Goal: Complete application form

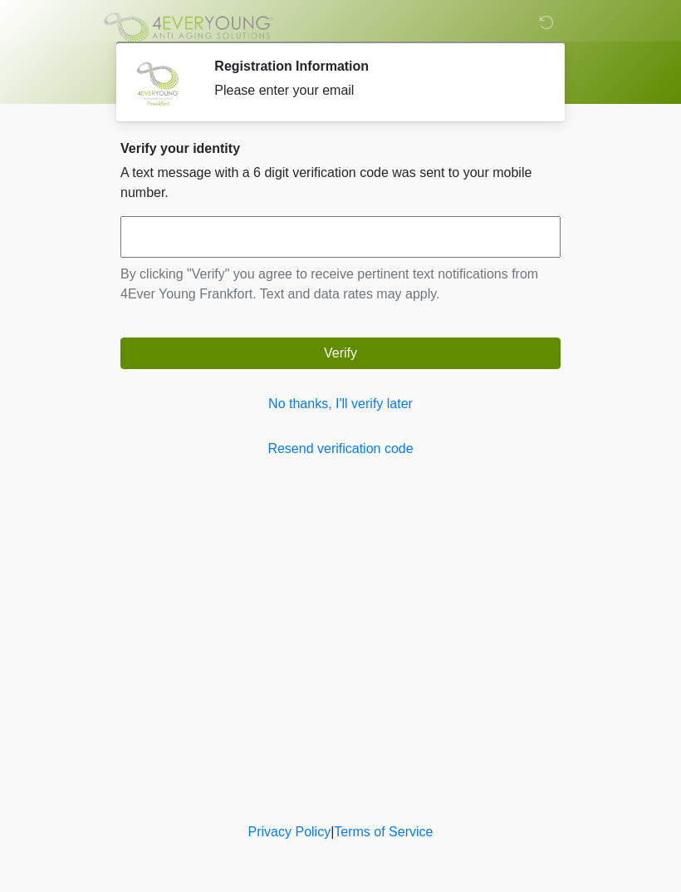
click at [352, 244] on input "text" at bounding box center [341, 237] width 440 height 42
type input "******"
click at [407, 356] on button "Verify" at bounding box center [341, 353] width 440 height 32
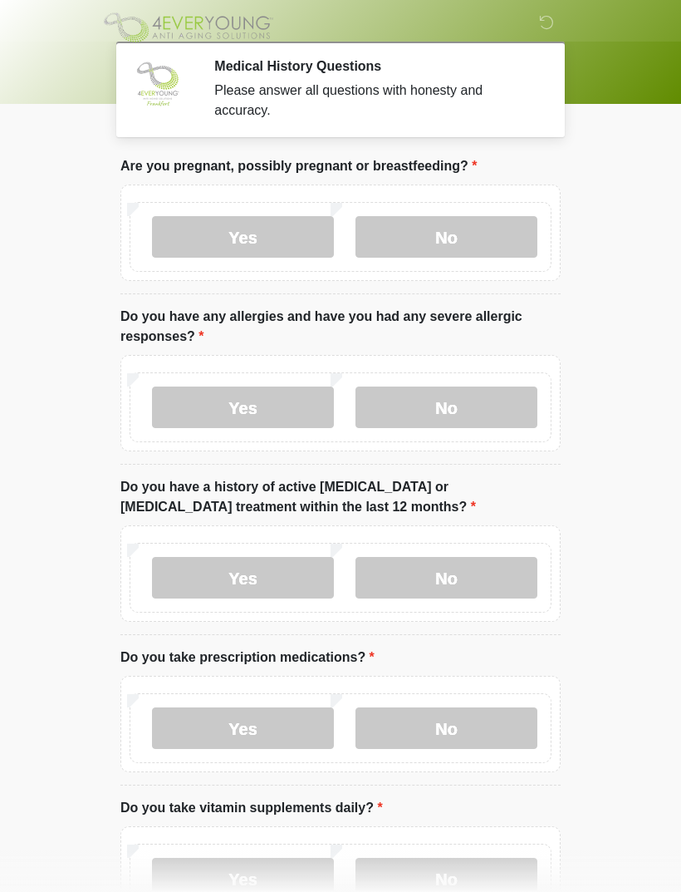
click at [460, 244] on label "No" at bounding box center [447, 237] width 182 height 42
click at [469, 416] on label "No" at bounding box center [447, 407] width 182 height 42
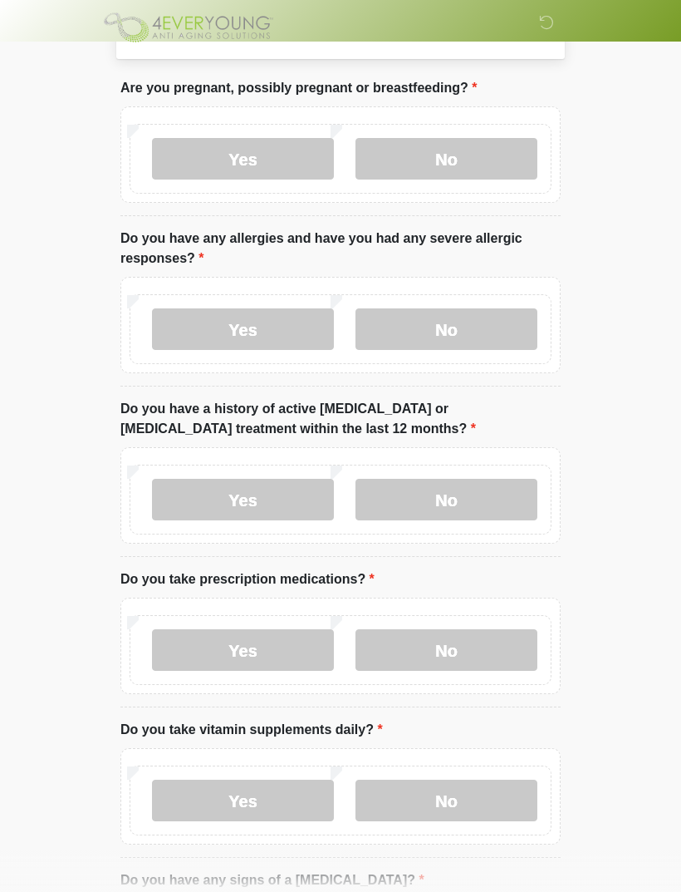
scroll to position [100, 0]
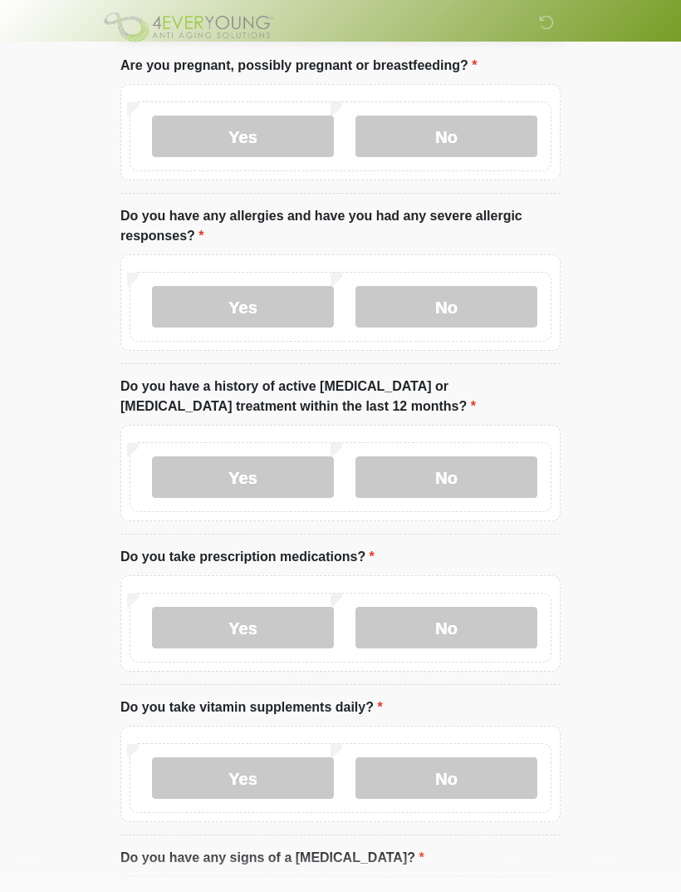
click at [456, 475] on label "No" at bounding box center [447, 478] width 182 height 42
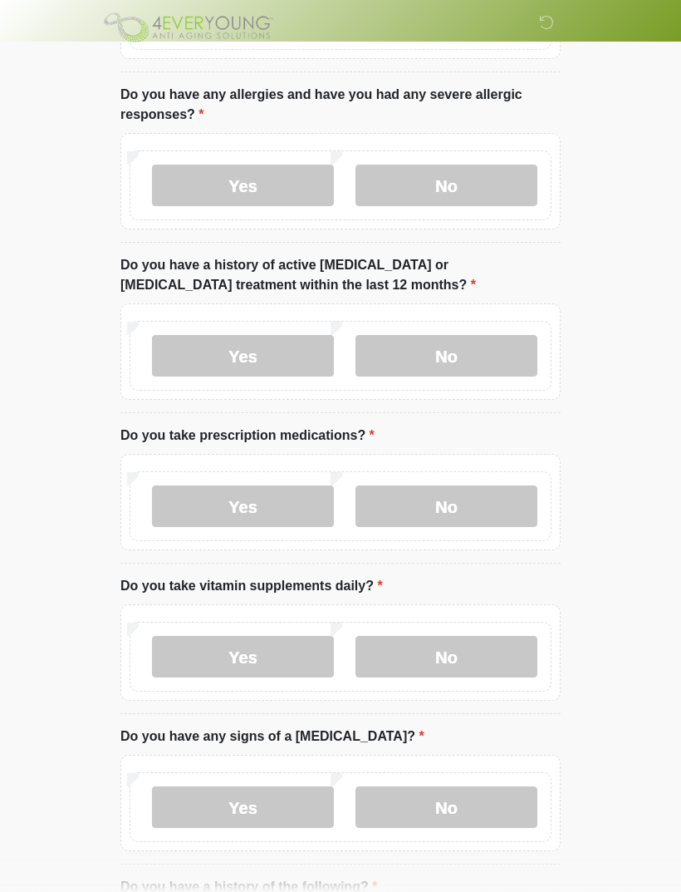
scroll to position [228, 0]
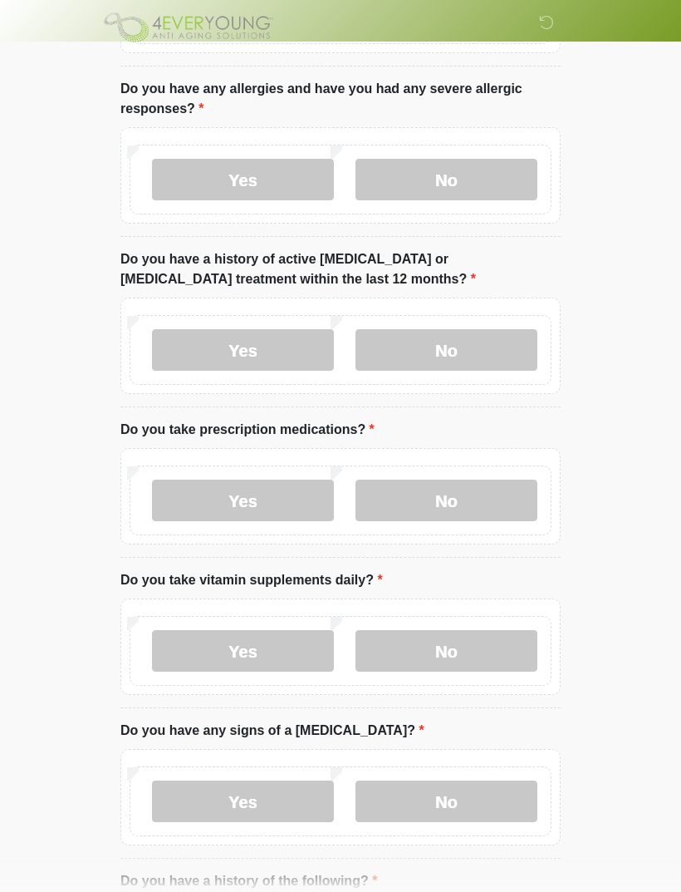
click at [473, 496] on label "No" at bounding box center [447, 501] width 182 height 42
click at [477, 657] on label "No" at bounding box center [447, 651] width 182 height 42
click at [282, 646] on label "Yes" at bounding box center [243, 651] width 182 height 42
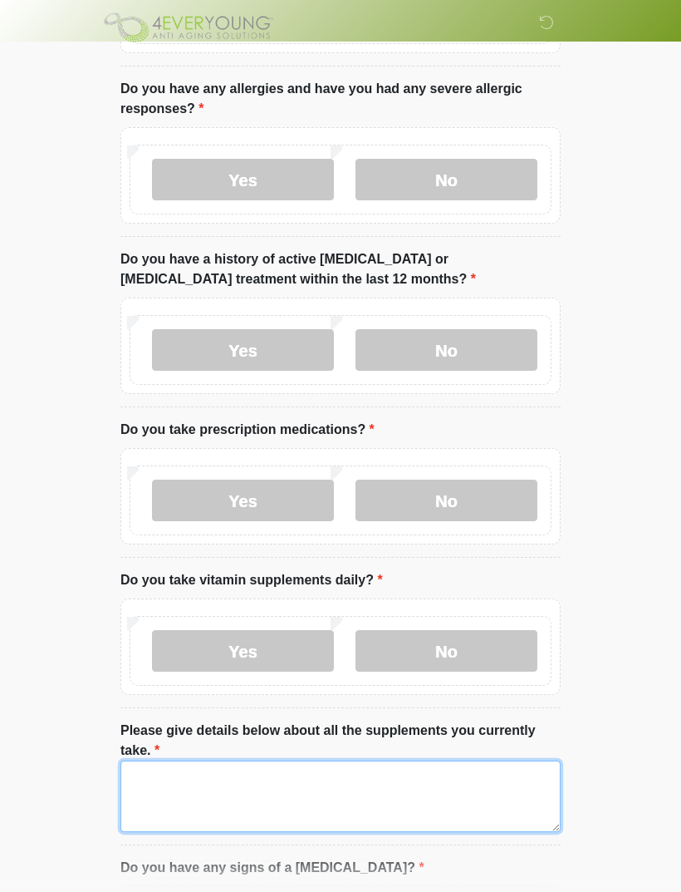
click at [385, 779] on textarea "Please give details below about all the supplements you currently take." at bounding box center [341, 795] width 440 height 71
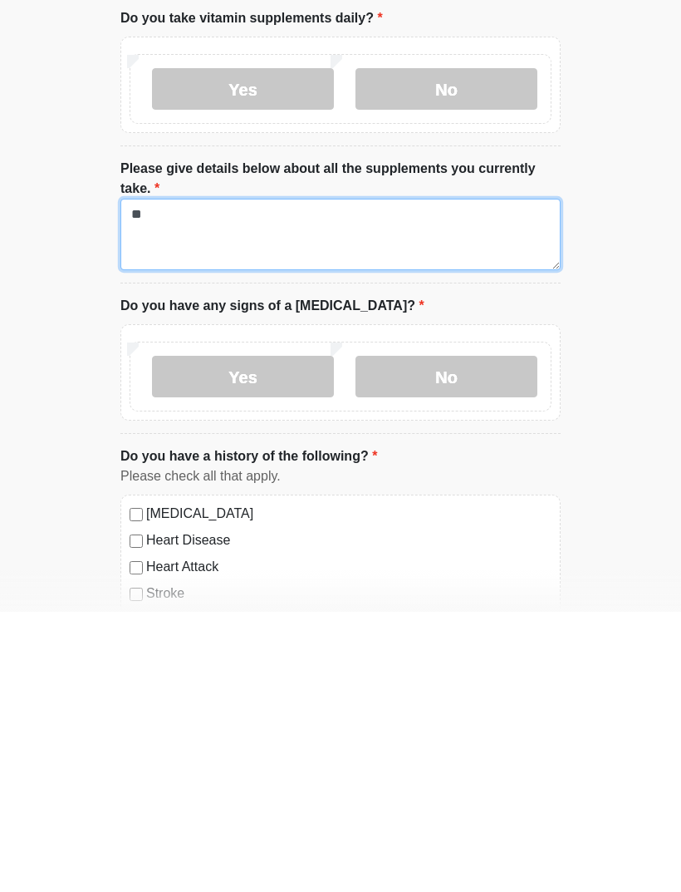
scroll to position [514, 0]
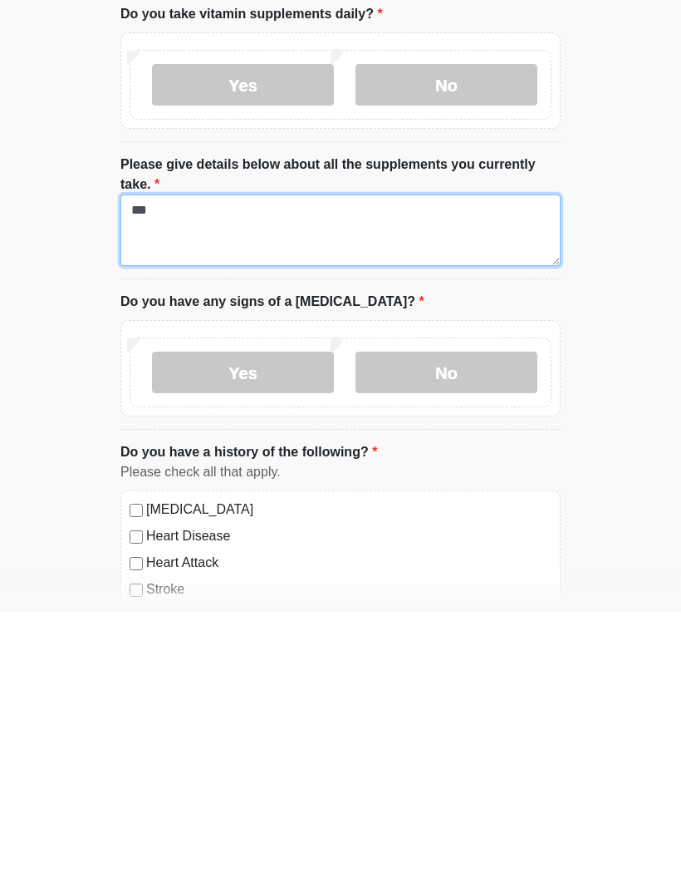
type textarea "**"
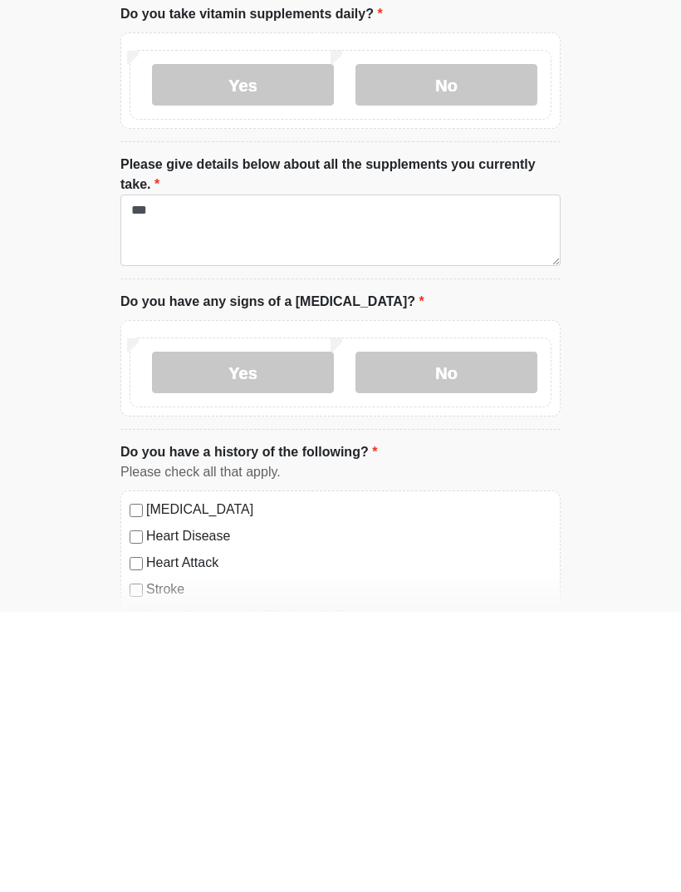
click at [465, 632] on label "No" at bounding box center [447, 653] width 182 height 42
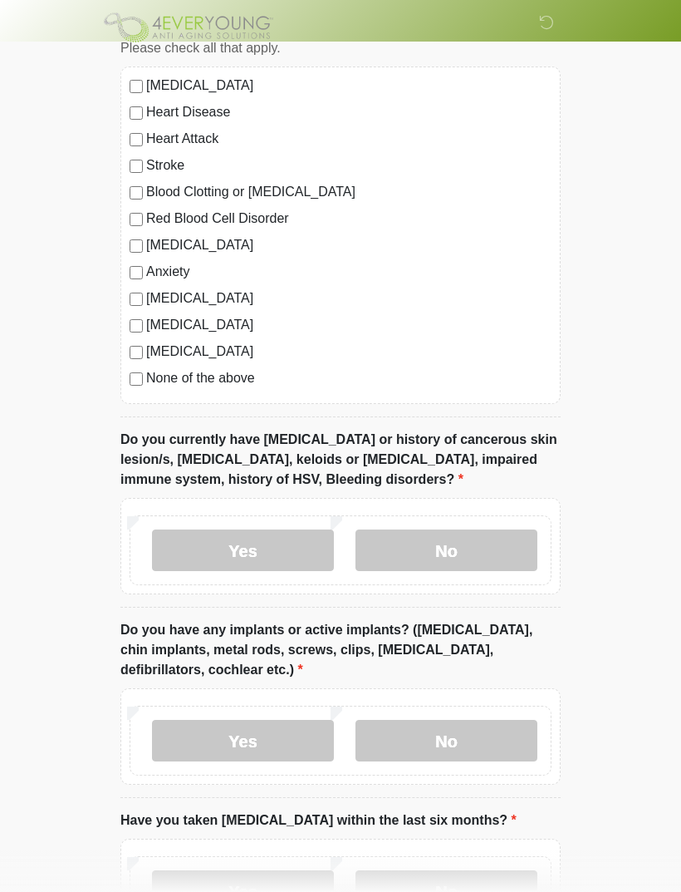
scroll to position [1294, 0]
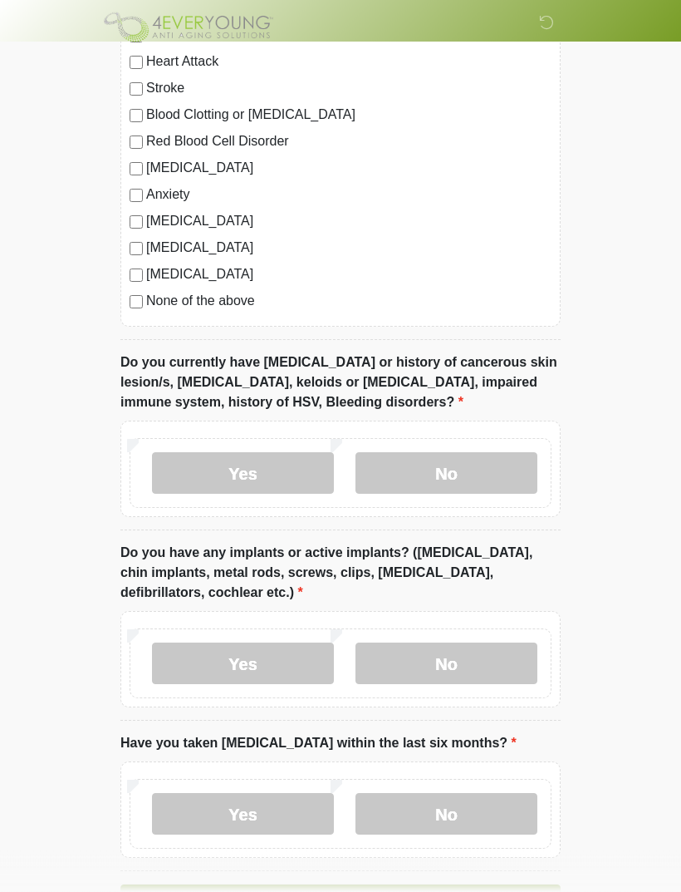
click at [476, 480] on label "No" at bounding box center [447, 474] width 182 height 42
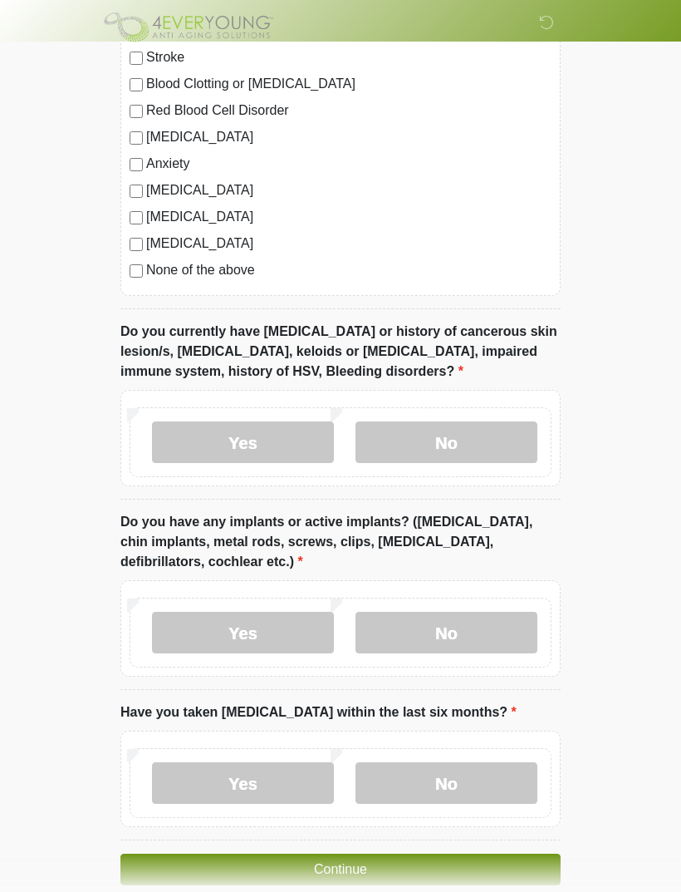
scroll to position [1351, 0]
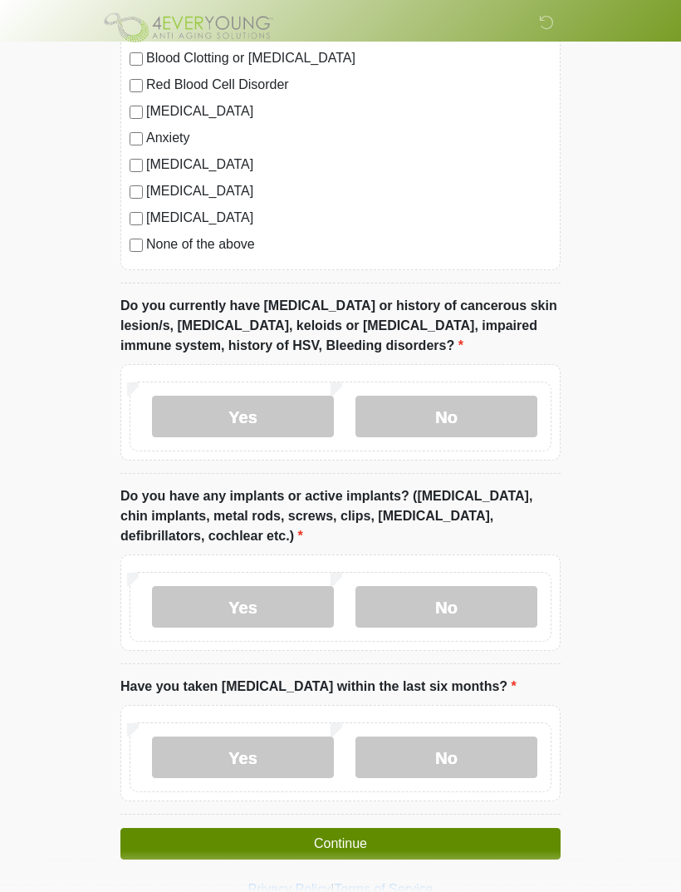
click at [465, 611] on label "No" at bounding box center [447, 607] width 182 height 42
click at [480, 750] on label "No" at bounding box center [447, 757] width 182 height 42
click at [443, 833] on button "Continue" at bounding box center [341, 844] width 440 height 32
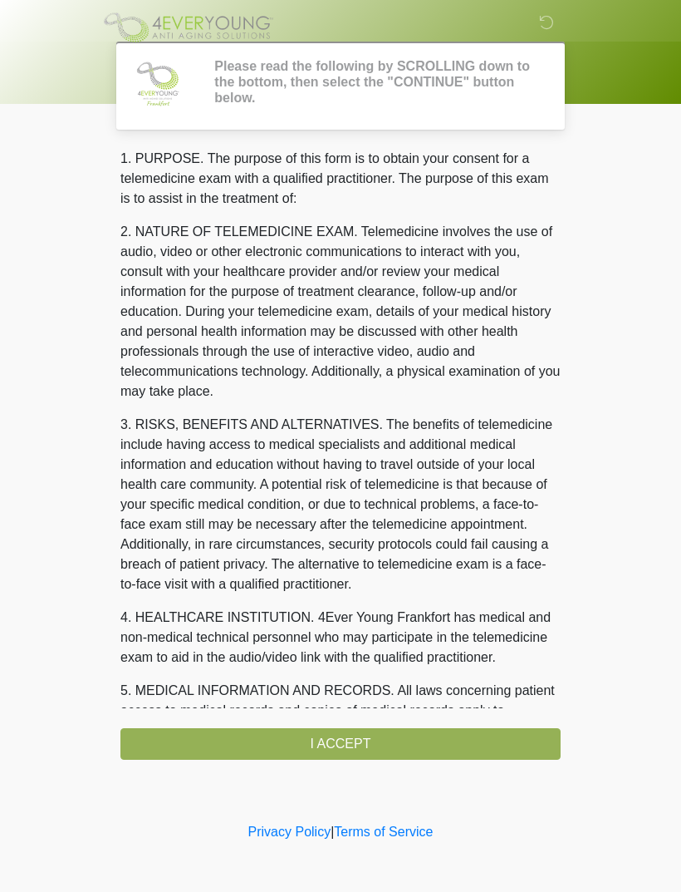
scroll to position [0, 0]
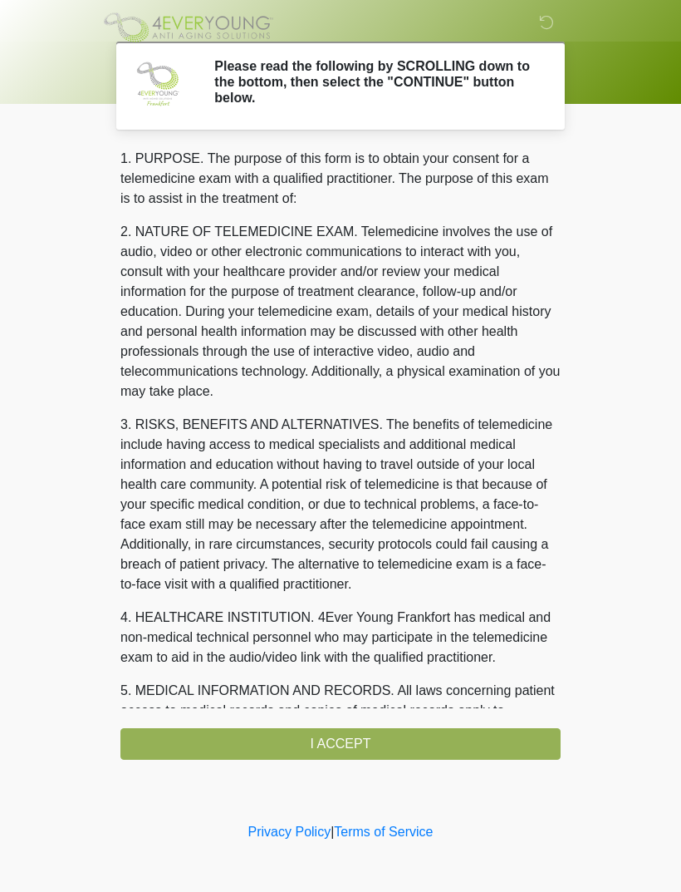
click at [406, 742] on div "1. PURPOSE. The purpose of this form is to obtain your consent for a telemedici…" at bounding box center [341, 454] width 440 height 611
click at [384, 740] on div "1. PURPOSE. The purpose of this form is to obtain your consent for a telemedici…" at bounding box center [341, 454] width 440 height 611
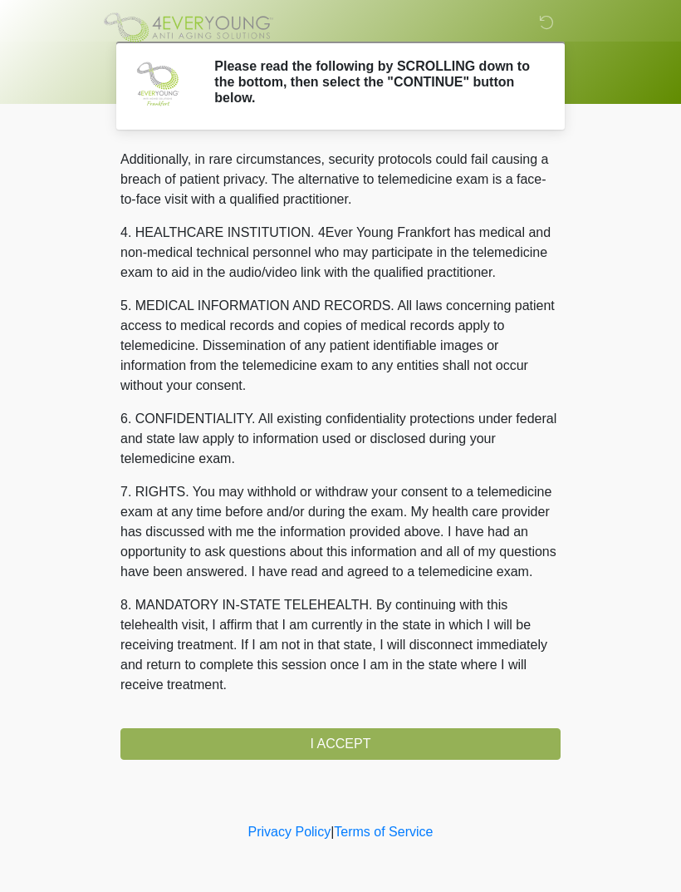
scroll to position [405, 0]
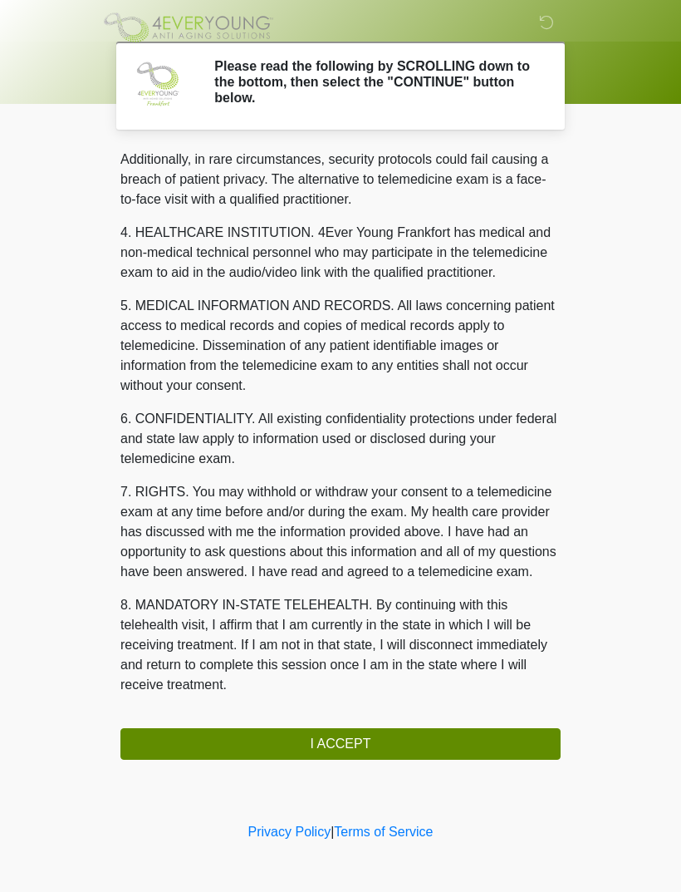
click at [363, 740] on button "I ACCEPT" at bounding box center [341, 744] width 440 height 32
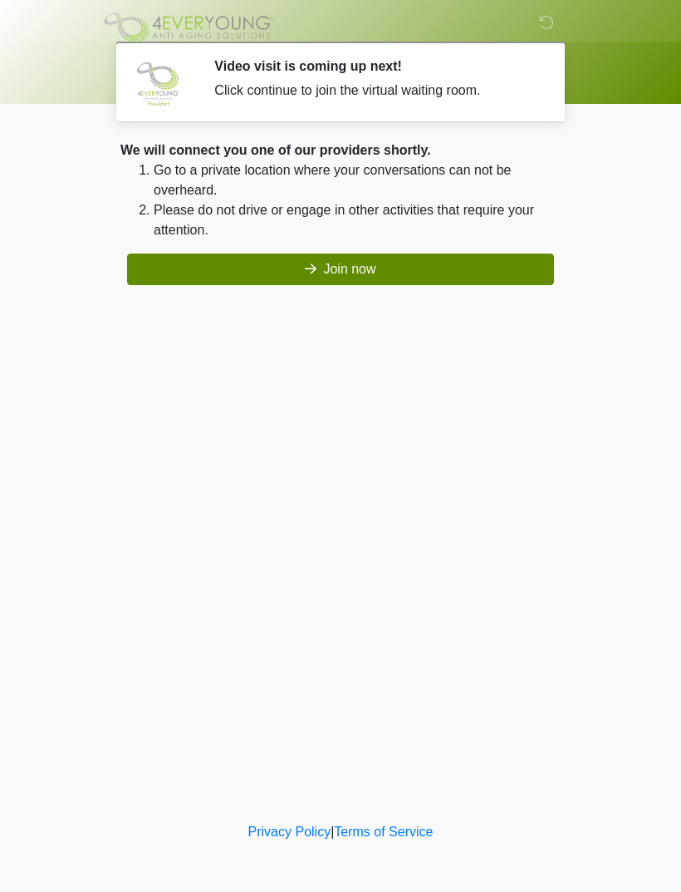
click at [360, 271] on button "Join now" at bounding box center [340, 269] width 427 height 32
